Goal: Transaction & Acquisition: Purchase product/service

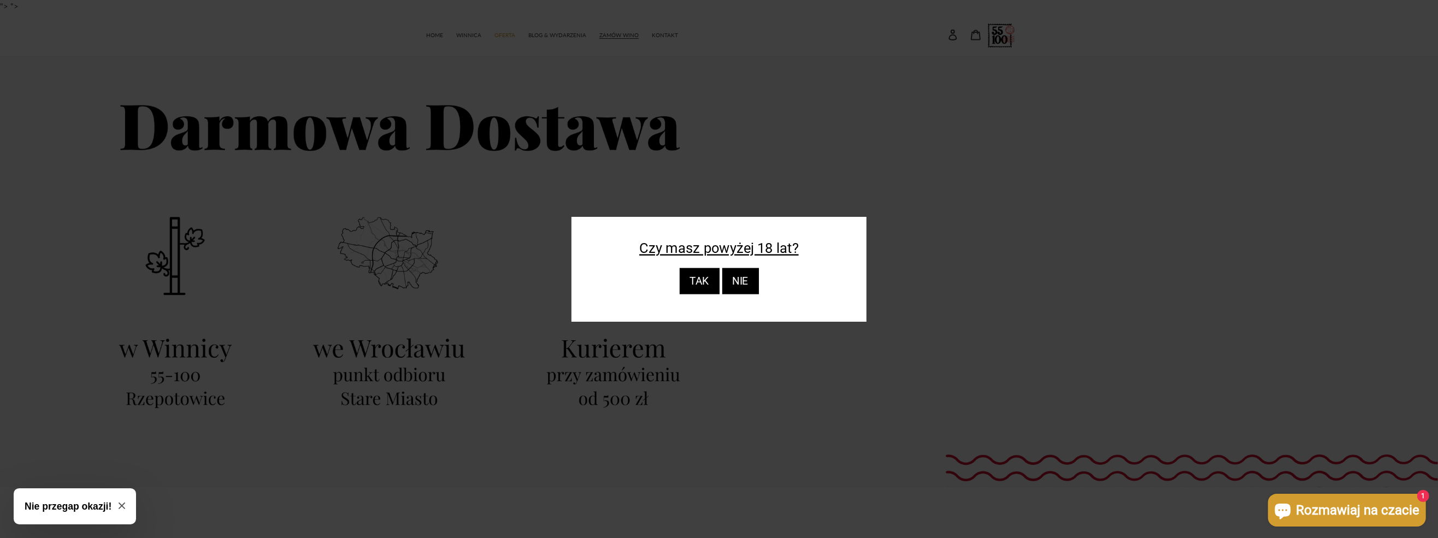
click at [713, 277] on div "TAK" at bounding box center [699, 281] width 40 height 26
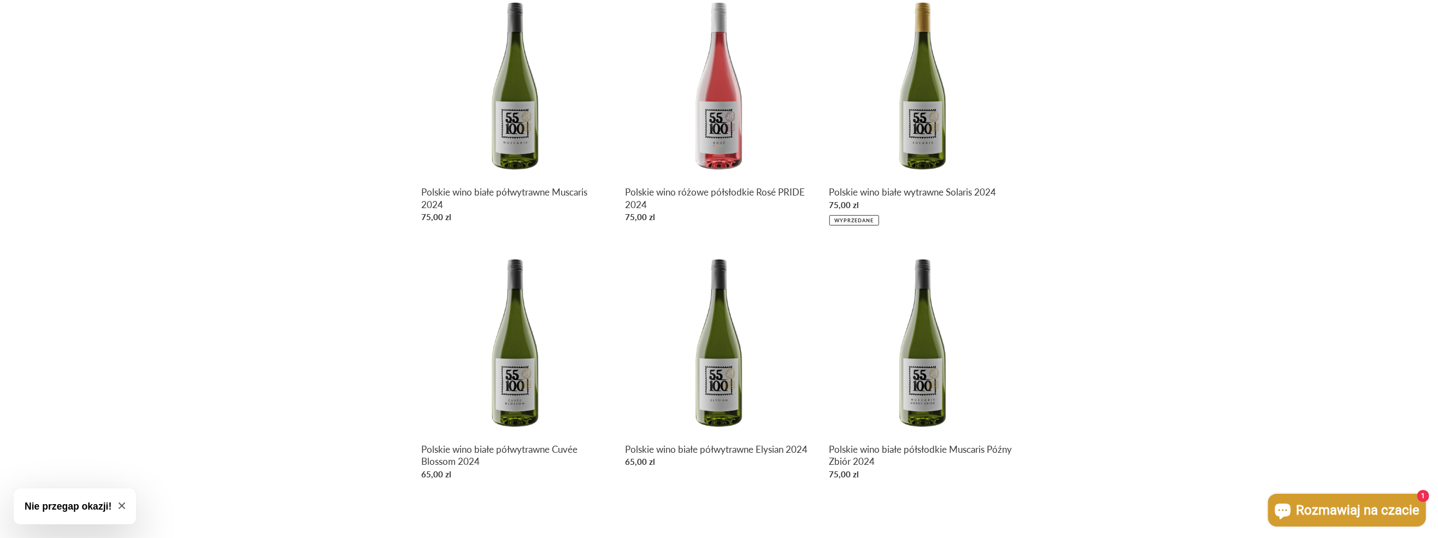
scroll to position [601, 0]
click at [523, 119] on link "Polskie wino białe półwytrawne Muscaris 2024" at bounding box center [514, 109] width 187 height 238
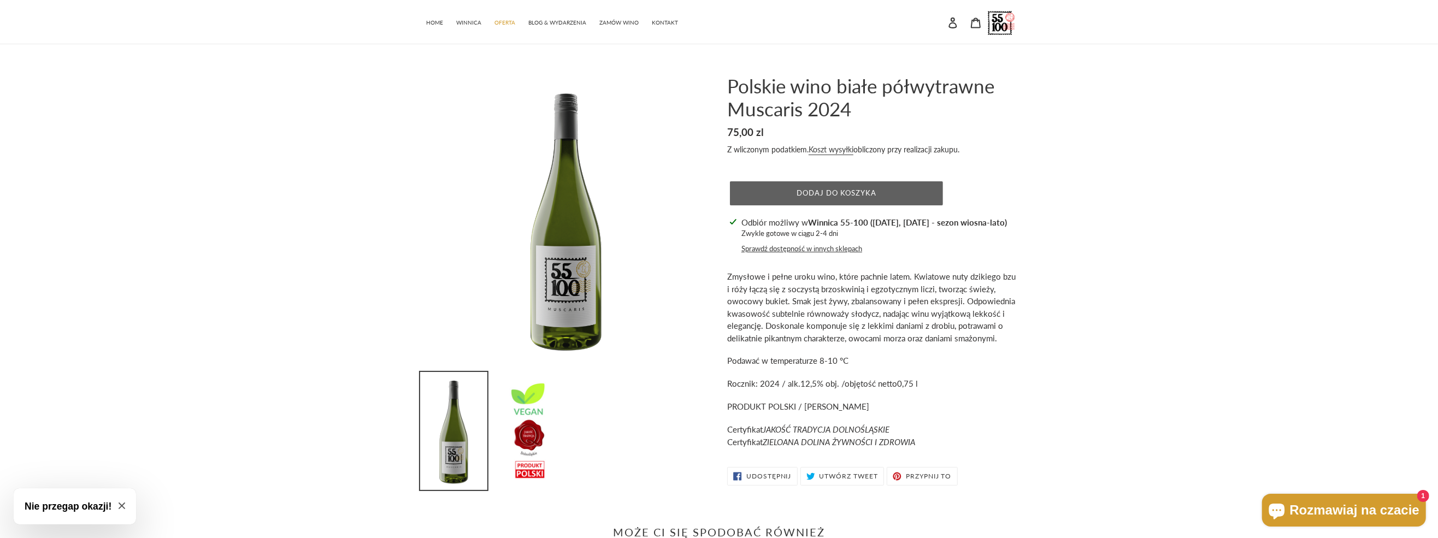
click at [856, 187] on button "Dodaj do koszyka" at bounding box center [836, 193] width 213 height 24
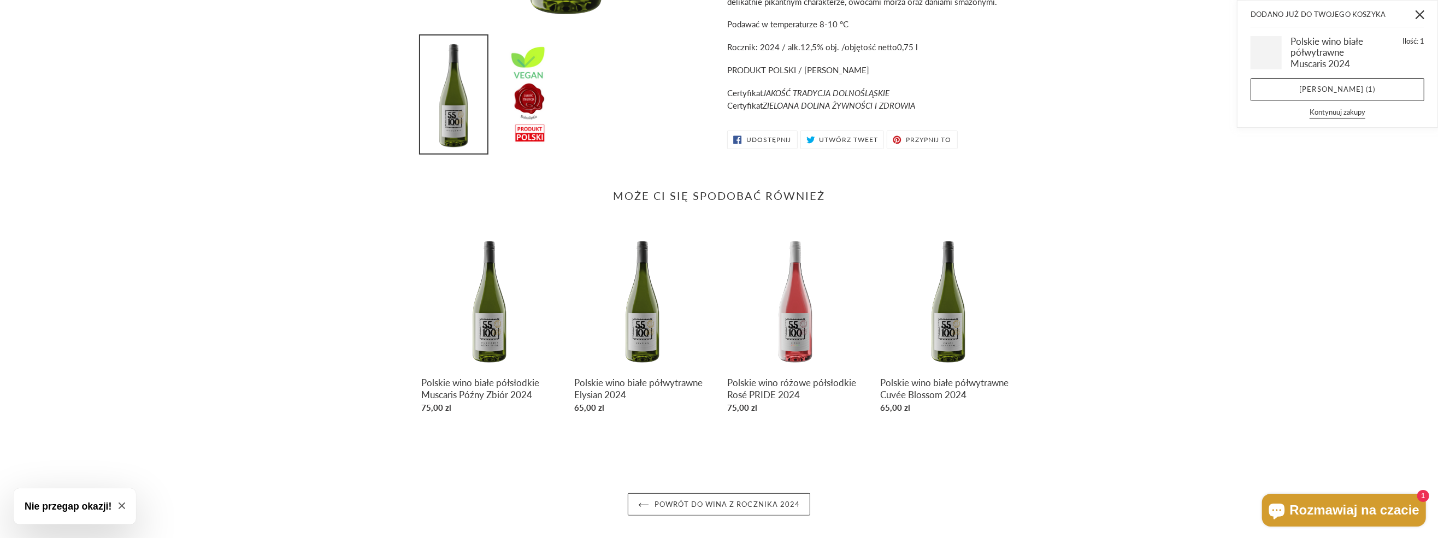
scroll to position [341, 0]
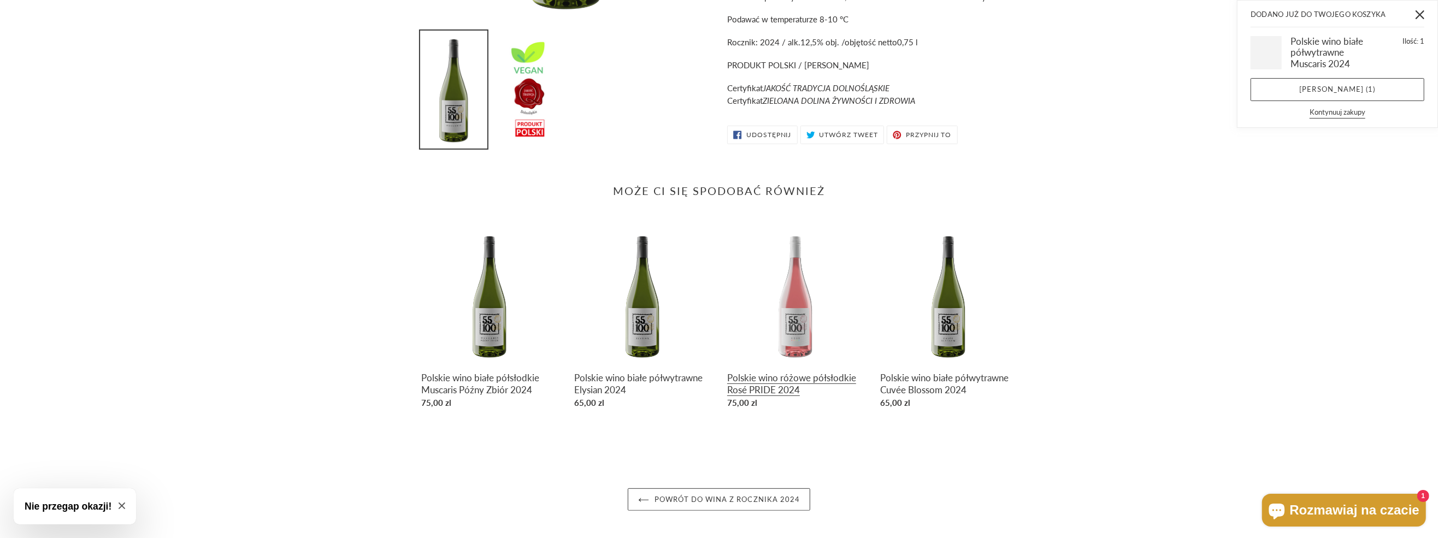
click at [793, 314] on link "Polskie wino różowe półsłodkie Rosé PRIDE 2024" at bounding box center [795, 320] width 137 height 186
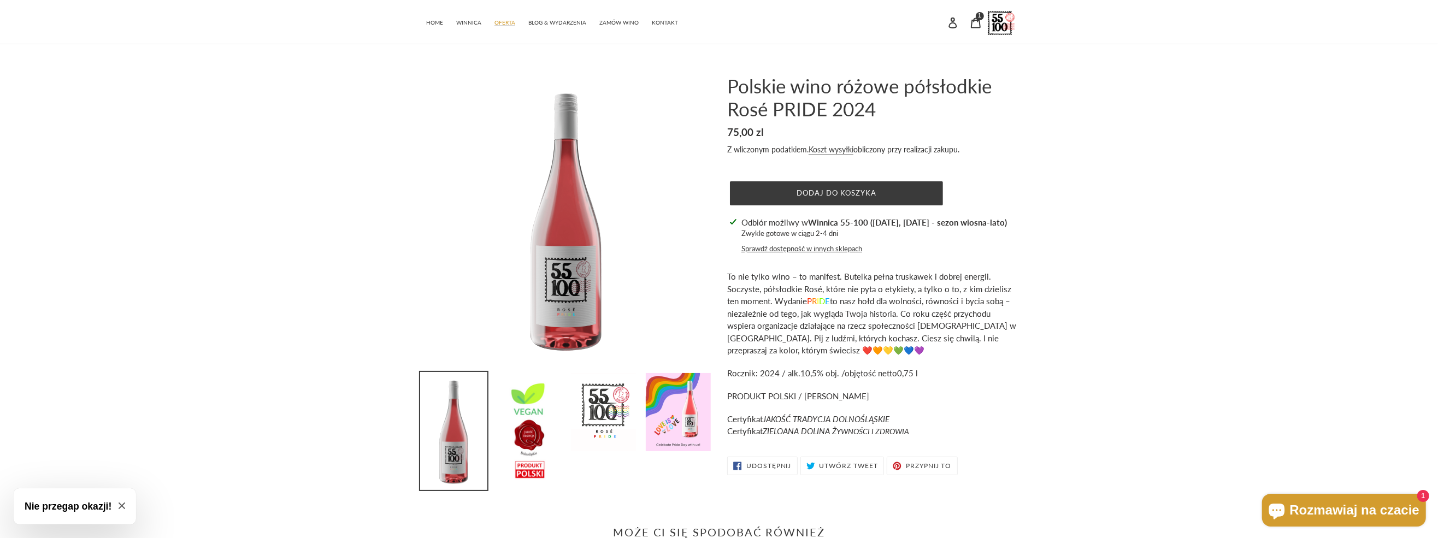
click at [494, 23] on span "OFERTA" at bounding box center [504, 22] width 21 height 7
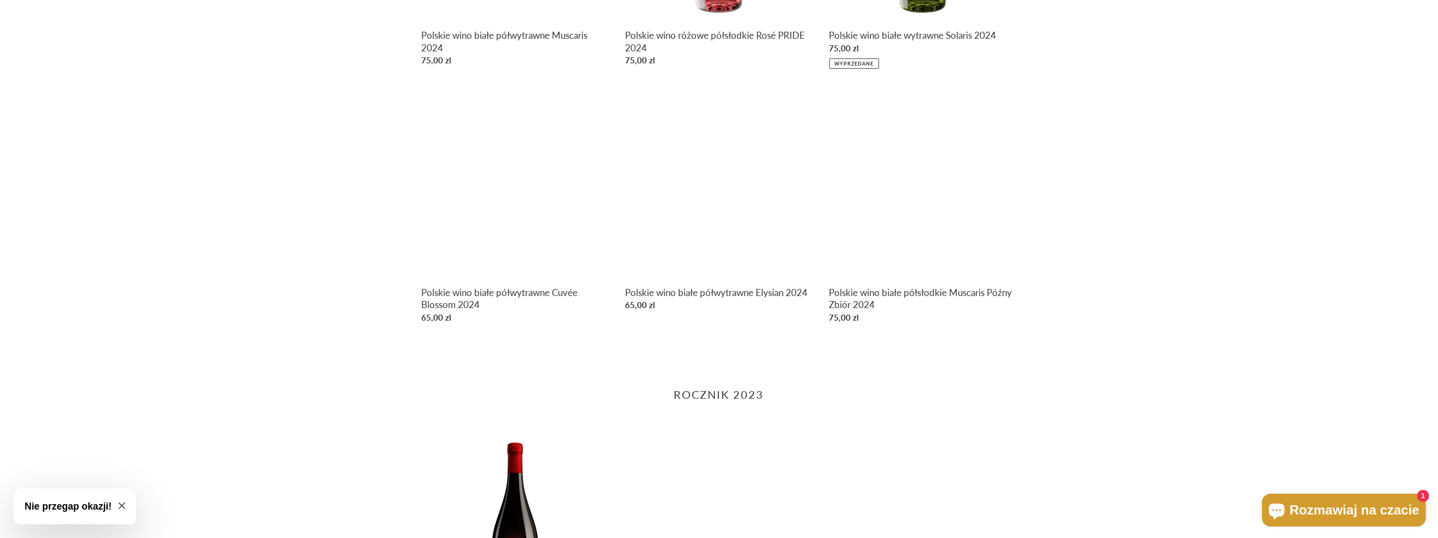
scroll to position [765, 0]
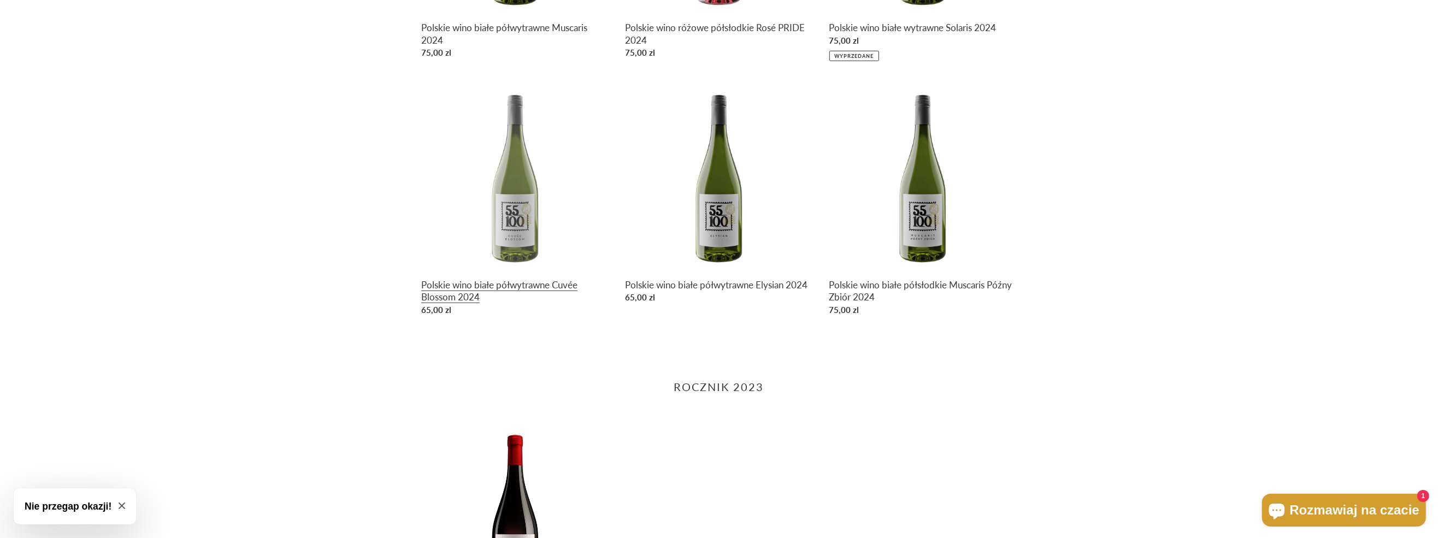
click at [509, 223] on link "Polskie wino białe półwytrawne Cuvée Blossom 2024" at bounding box center [514, 201] width 187 height 238
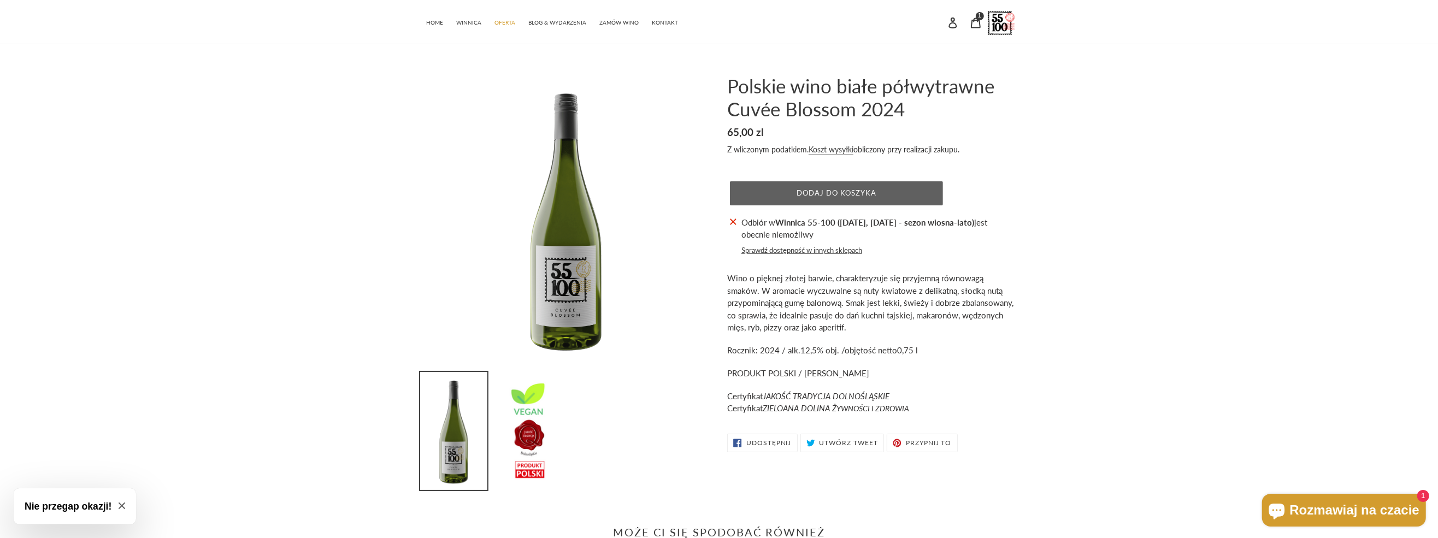
click at [899, 189] on button "Dodaj do koszyka" at bounding box center [836, 193] width 213 height 24
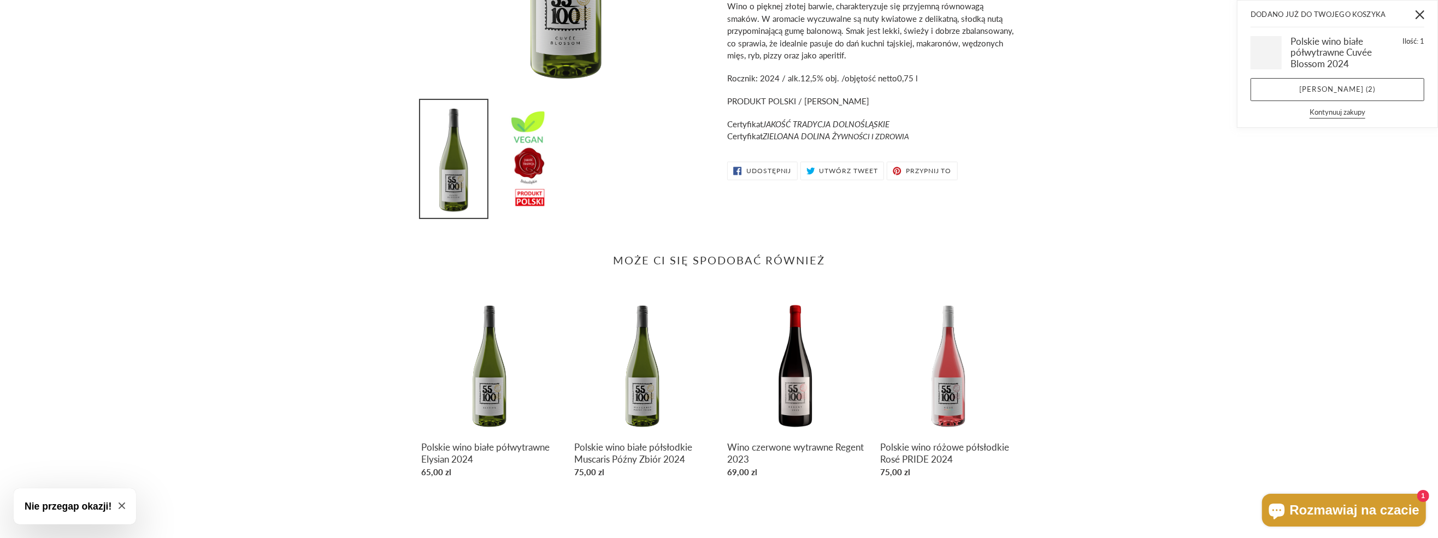
scroll to position [273, 0]
click at [488, 390] on link "Polskie wino białe półwytrawne Elysian 2024" at bounding box center [489, 388] width 137 height 186
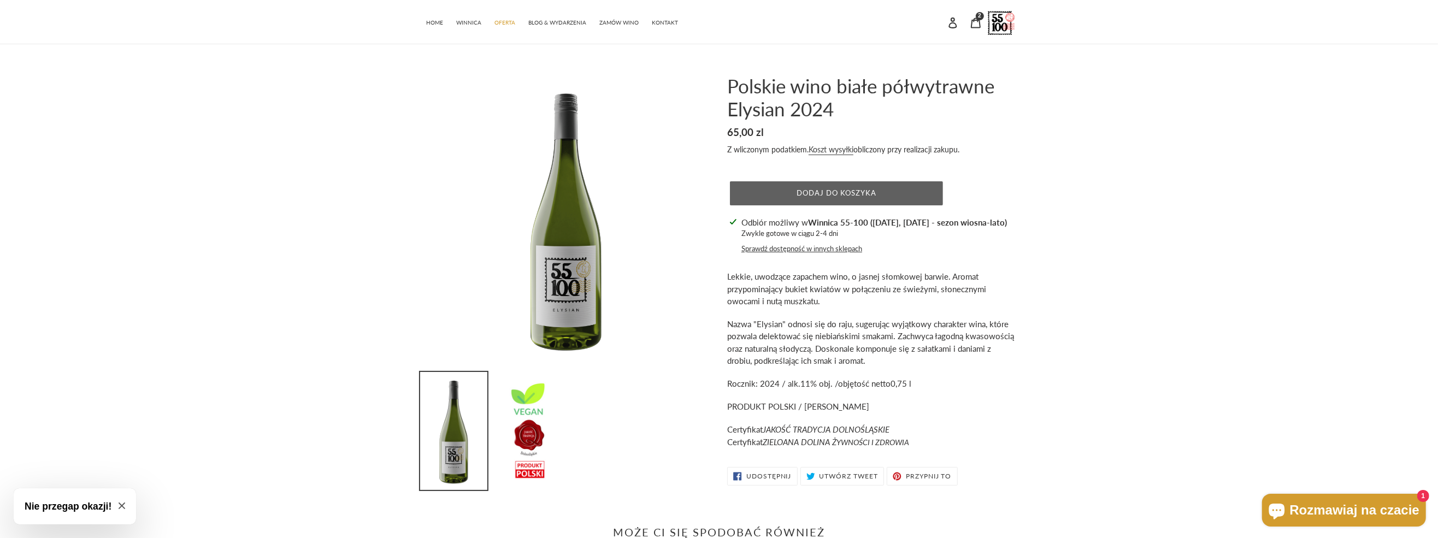
click at [894, 200] on button "Dodaj do koszyka" at bounding box center [836, 193] width 213 height 24
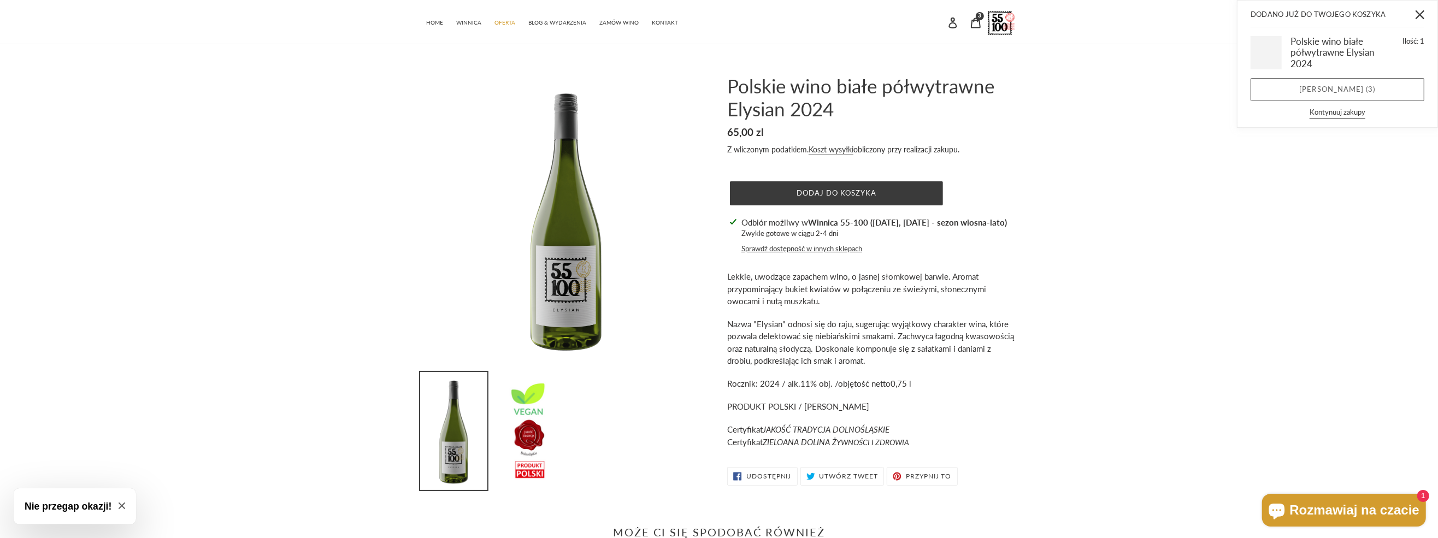
click at [1350, 87] on link "Zobacz koszyk ( 3 )" at bounding box center [1337, 89] width 174 height 23
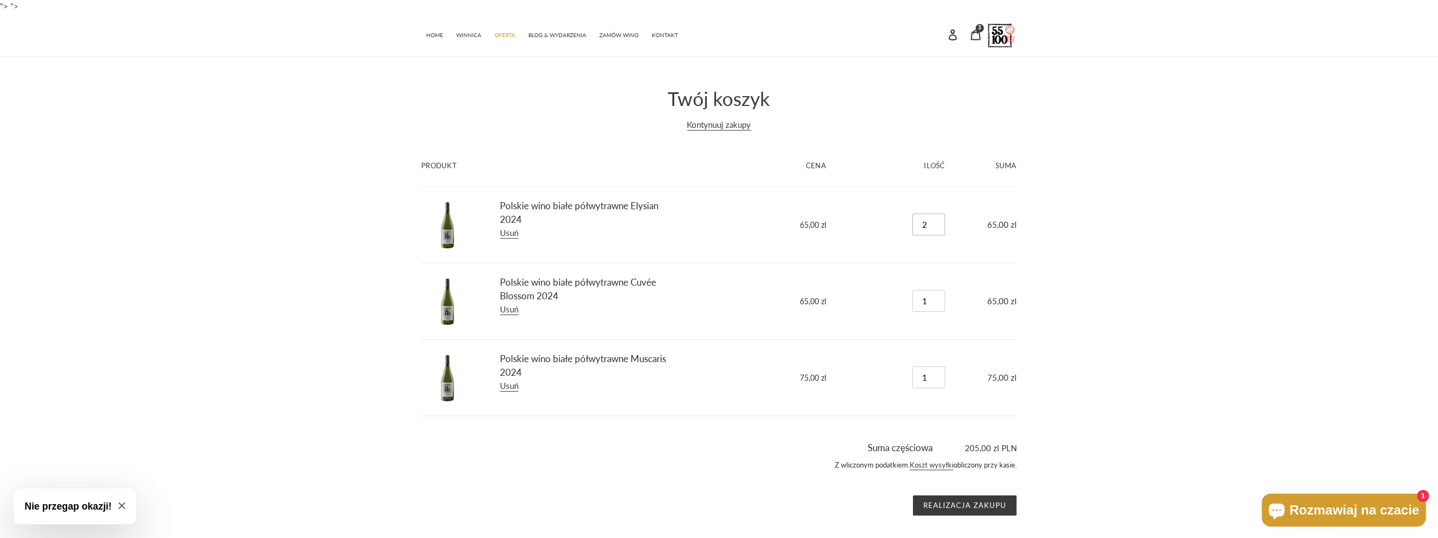
type input "2"
click at [939, 220] on input "2" at bounding box center [928, 225] width 33 height 22
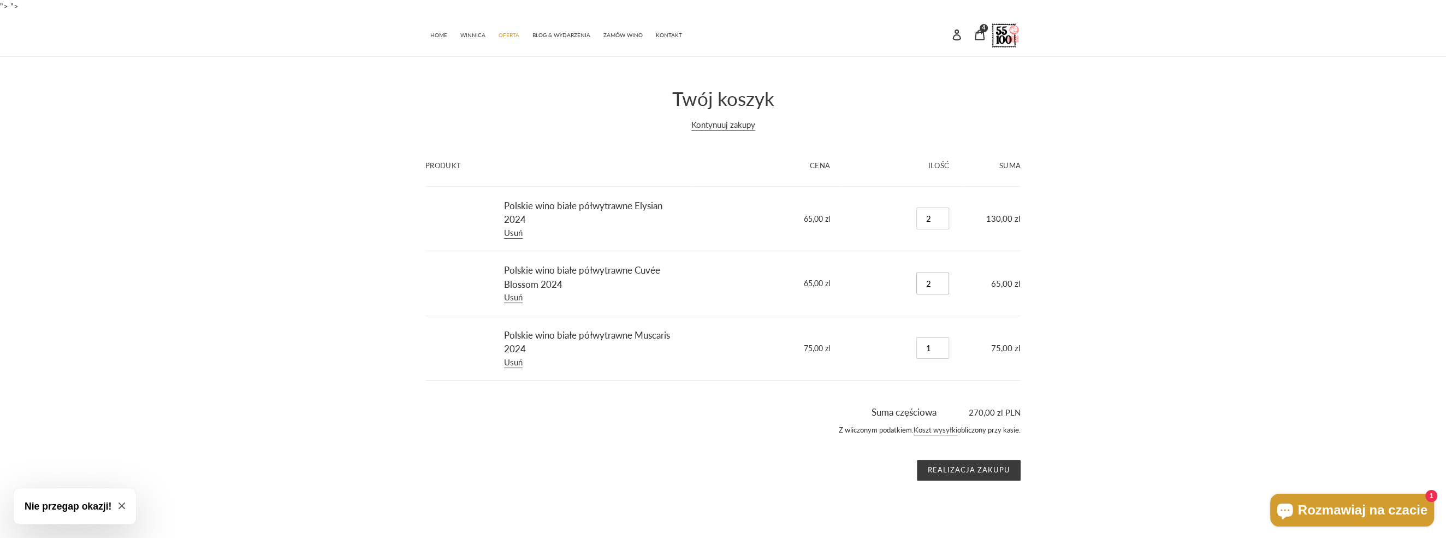
type input "2"
click at [941, 279] on input "2" at bounding box center [933, 284] width 33 height 22
type input "2"
click at [942, 344] on input "2" at bounding box center [933, 348] width 33 height 22
type input "3"
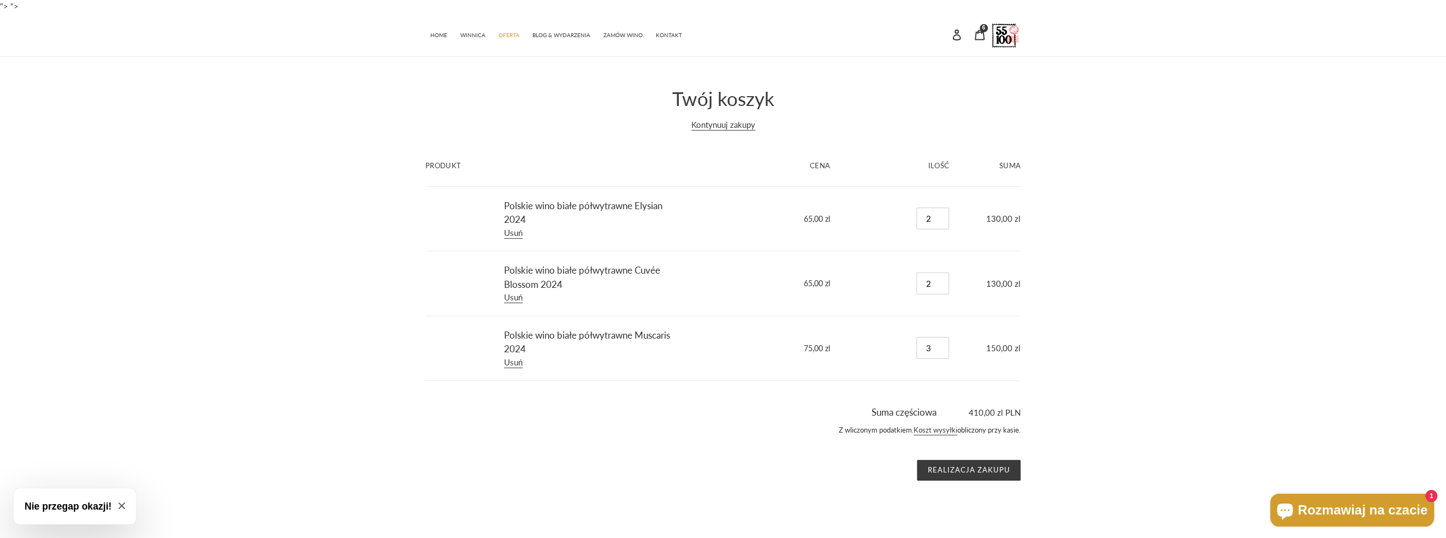
click at [942, 345] on input "3" at bounding box center [933, 348] width 33 height 22
click at [467, 36] on span "WINNICA" at bounding box center [472, 35] width 25 height 7
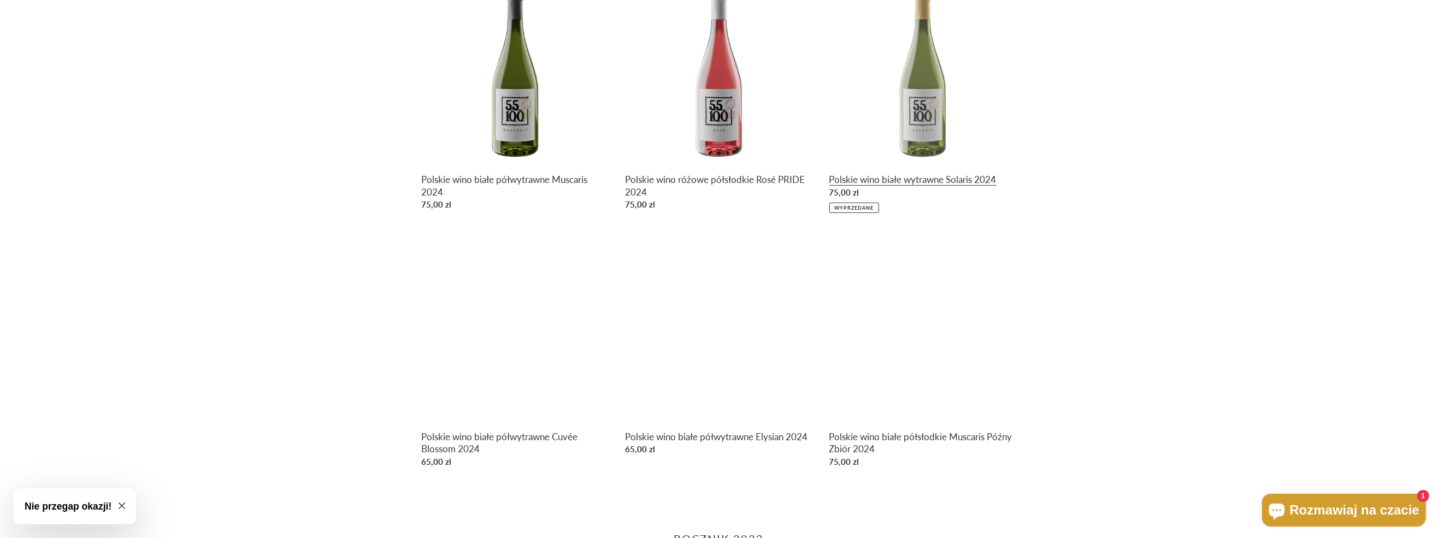
scroll to position [710, 0]
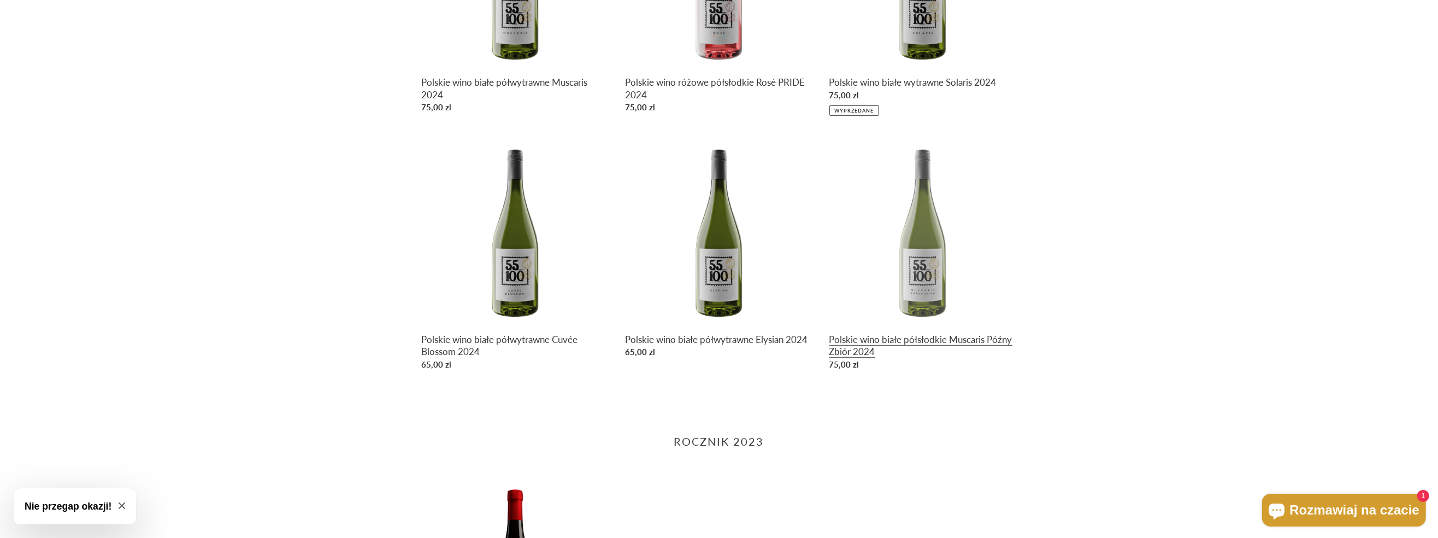
click at [939, 253] on link "Polskie wino białe półsłodkie Muscaris Późny Zbiór 2024" at bounding box center [922, 256] width 187 height 238
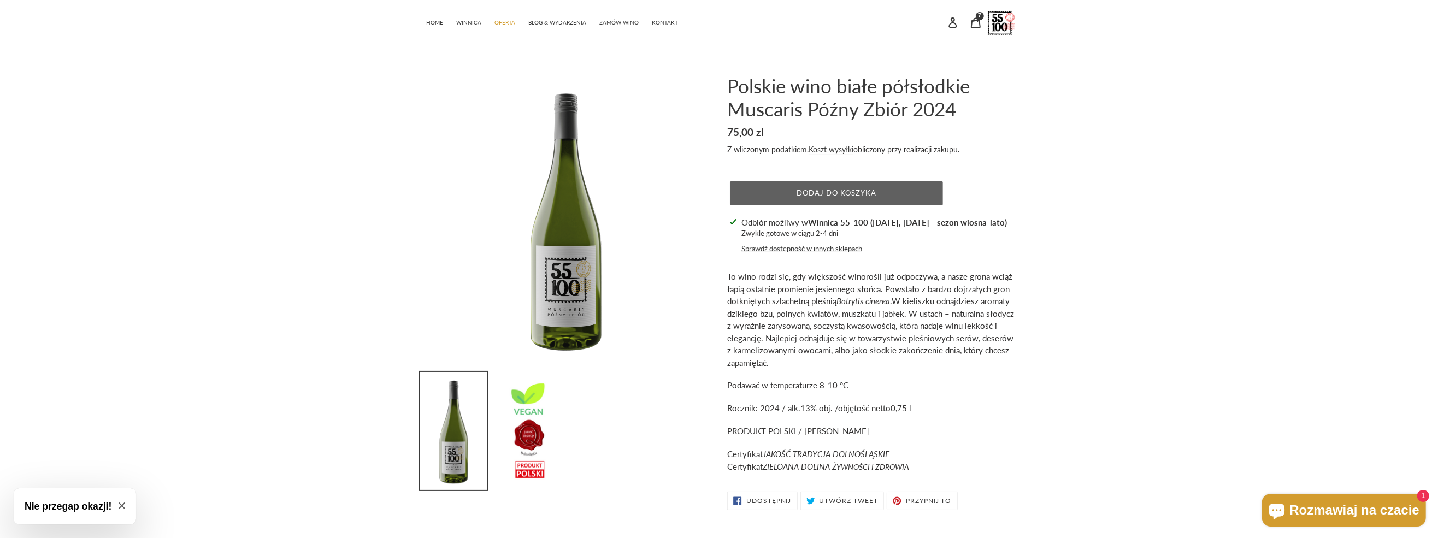
click at [868, 190] on span "Dodaj do koszyka" at bounding box center [836, 192] width 80 height 9
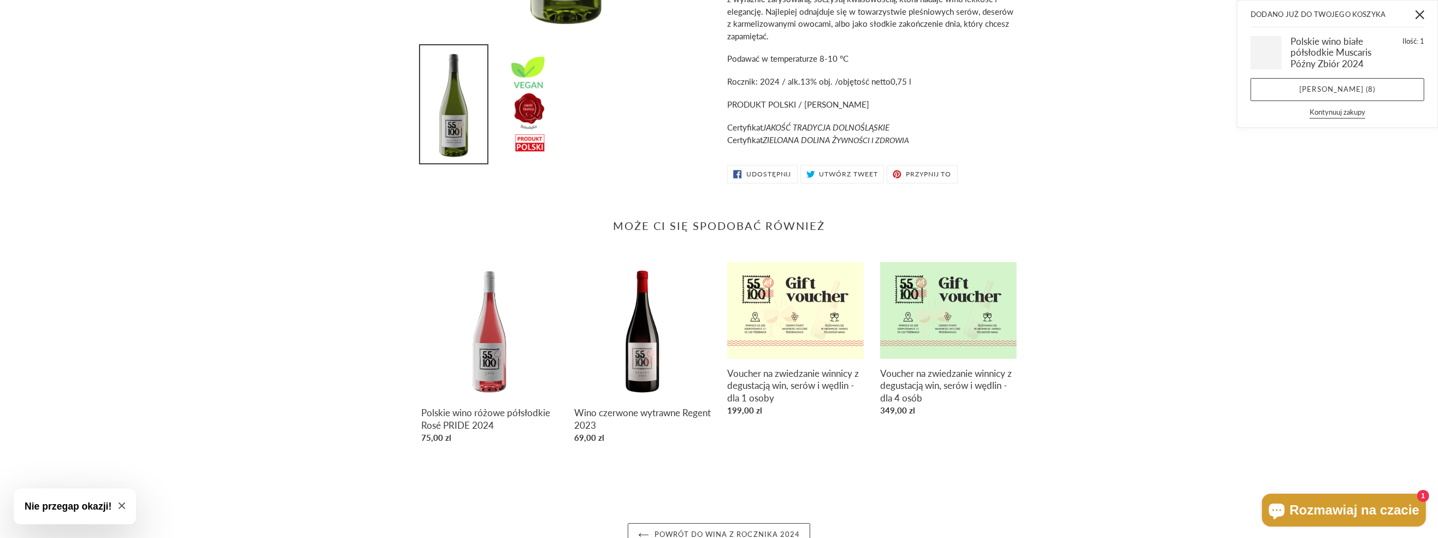
scroll to position [328, 0]
click at [1357, 85] on link "[PERSON_NAME] ( 8 )" at bounding box center [1337, 89] width 174 height 23
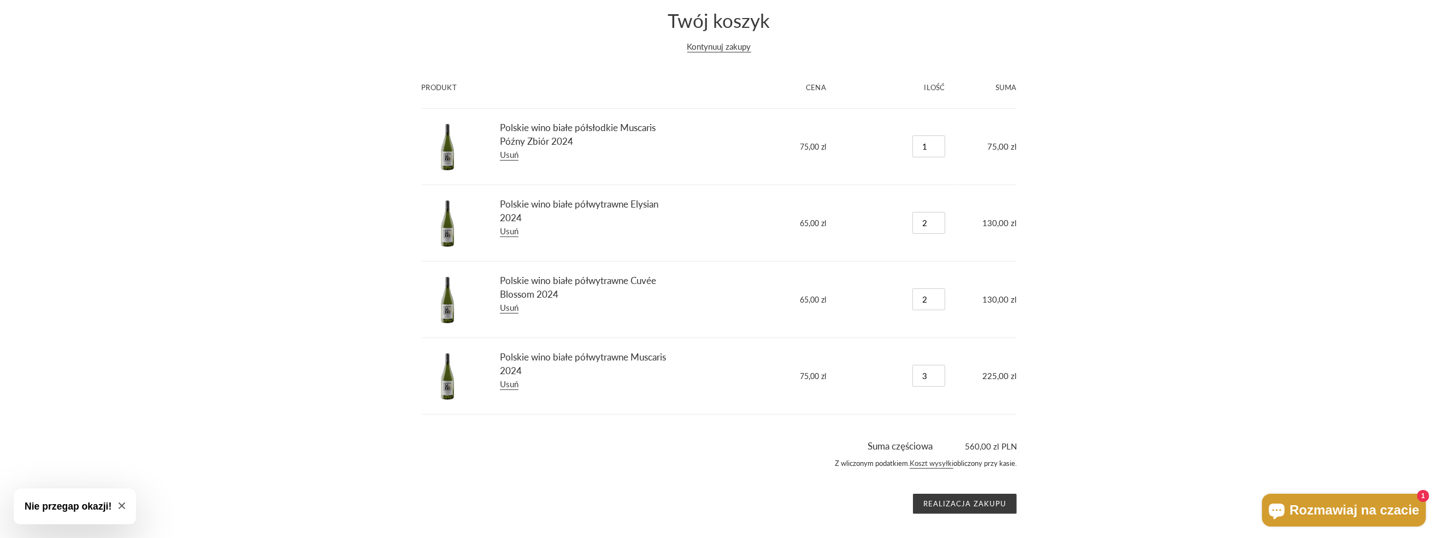
scroll to position [80, 0]
type input "2"
click at [936, 374] on input "2" at bounding box center [928, 374] width 33 height 22
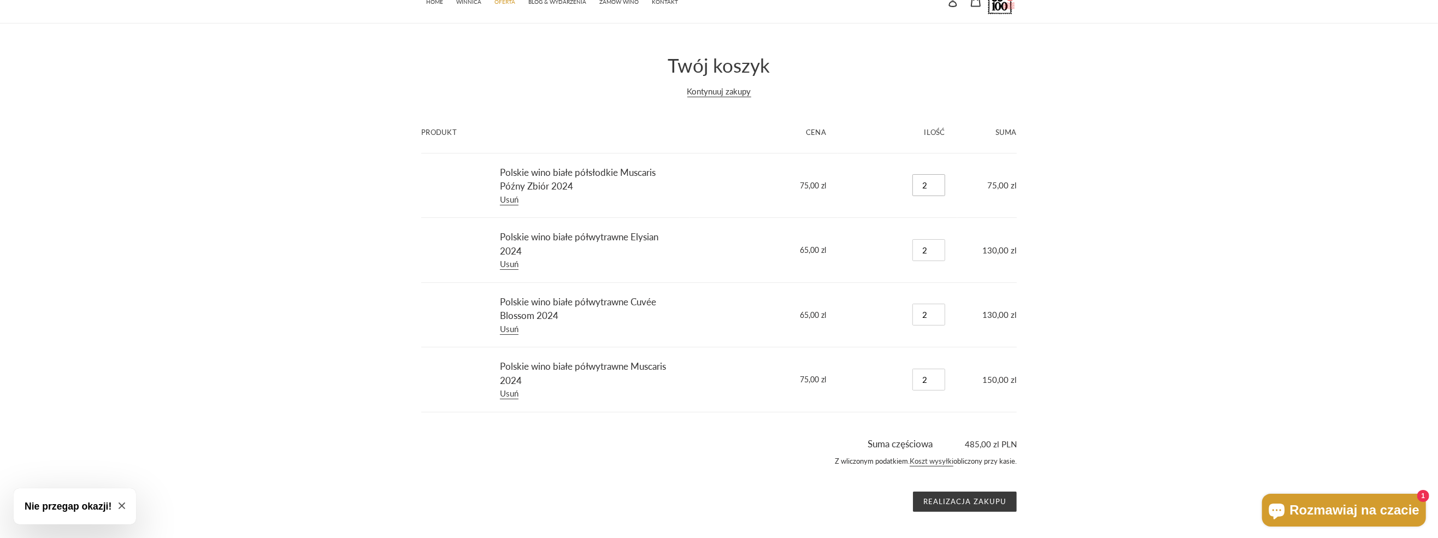
type input "2"
click at [937, 181] on input "2" at bounding box center [928, 185] width 33 height 22
click at [979, 498] on input "Realizacja zakupu" at bounding box center [965, 502] width 104 height 21
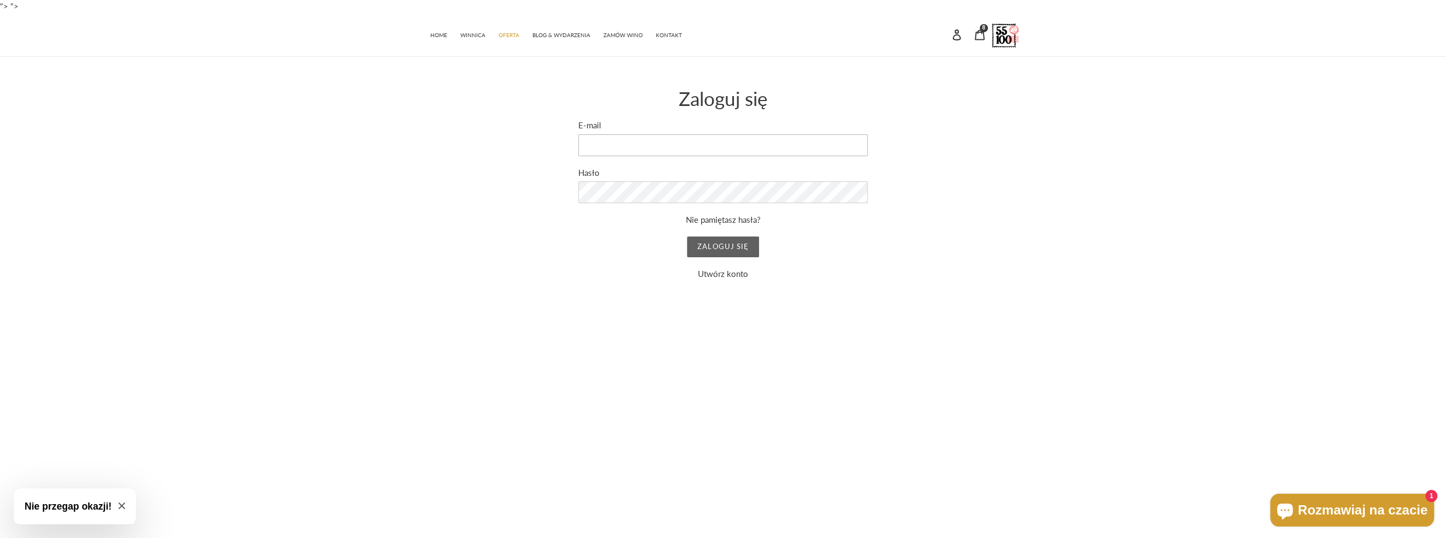
type input "[EMAIL_ADDRESS][DOMAIN_NAME]"
click at [745, 246] on input "Zaloguj się" at bounding box center [723, 247] width 72 height 21
click at [947, 237] on div "Wysłaliśmy do Ciebie e-mail z linkiem do aktualizacji hasła. Zaloguj się E-mail…" at bounding box center [715, 183] width 612 height 193
click at [721, 252] on input "Zaloguj się" at bounding box center [723, 247] width 72 height 21
